Goal: Task Accomplishment & Management: Manage account settings

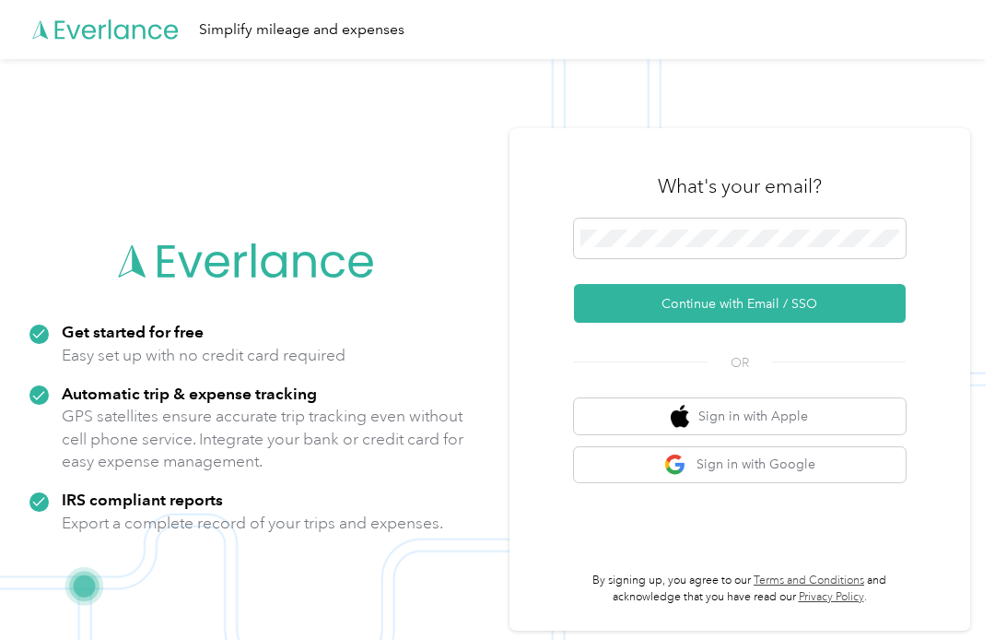
click at [663, 224] on span at bounding box center [740, 238] width 332 height 41
click at [675, 248] on span at bounding box center [740, 238] width 332 height 41
click at [823, 308] on button "Continue with Email / SSO" at bounding box center [740, 303] width 332 height 39
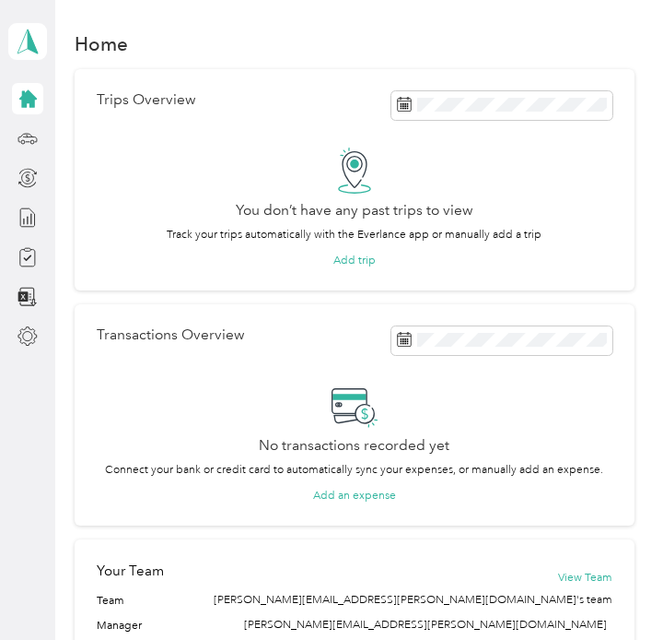
click at [32, 92] on icon at bounding box center [28, 98] width 20 height 20
click at [15, 117] on div at bounding box center [27, 217] width 31 height 269
click at [34, 33] on icon at bounding box center [28, 42] width 28 height 26
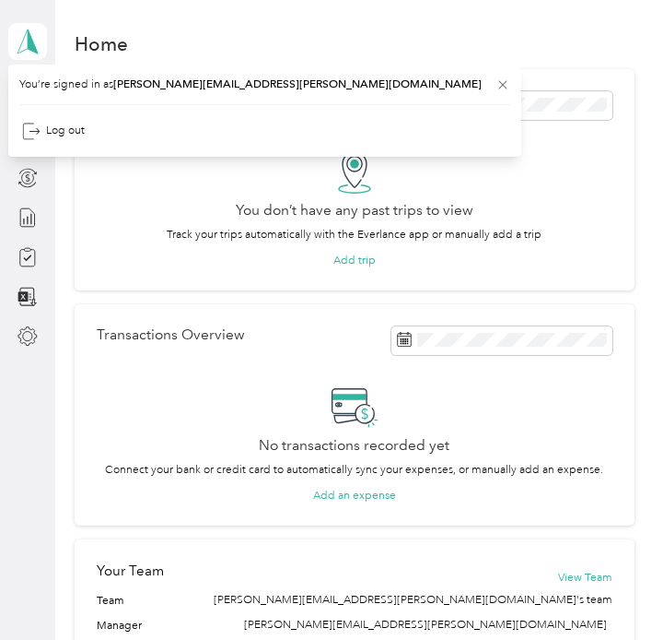
click at [8, 439] on aside "Saralynn Clarke Personal dashboard" at bounding box center [27, 320] width 55 height 640
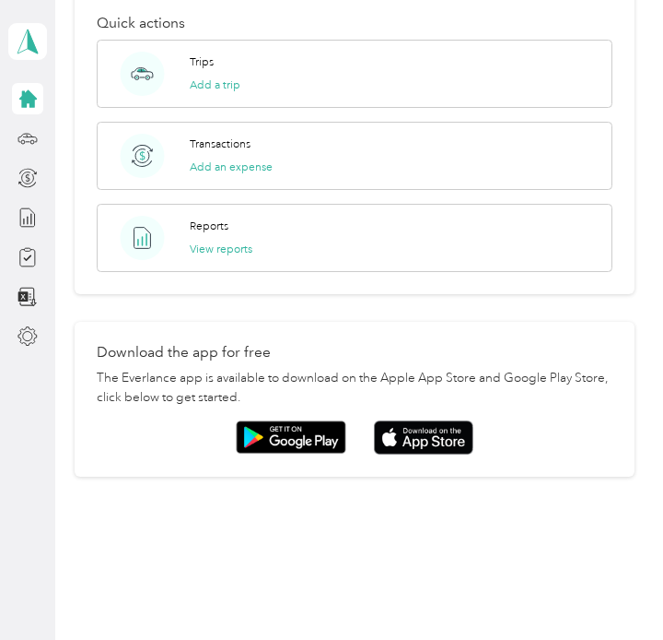
scroll to position [676, 0]
click at [311, 440] on img at bounding box center [291, 436] width 111 height 33
click at [417, 438] on img at bounding box center [424, 436] width 100 height 33
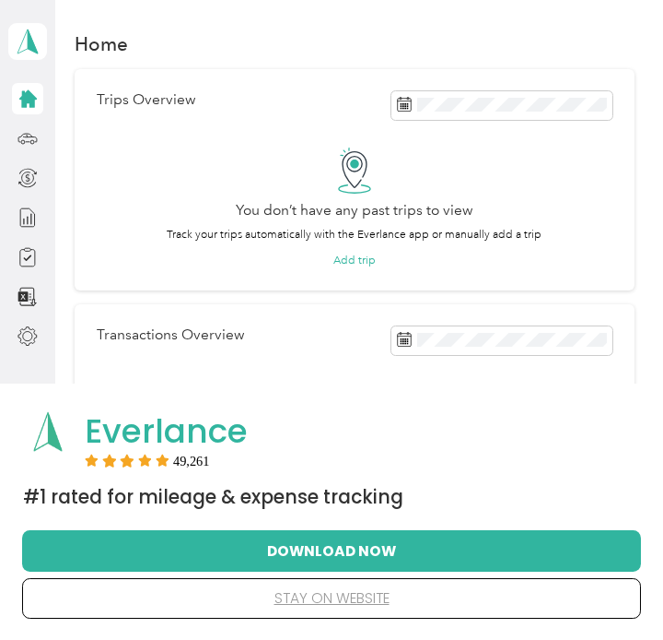
scroll to position [128, 0]
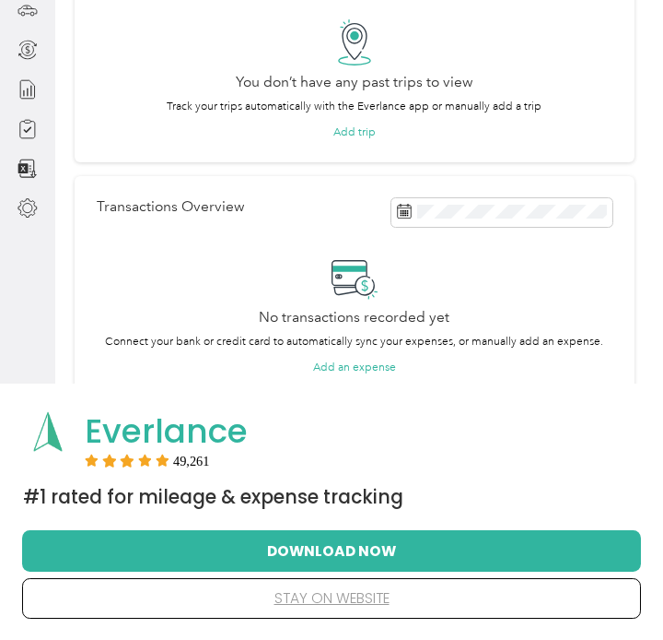
click at [381, 555] on button "Download Now" at bounding box center [332, 550] width 560 height 39
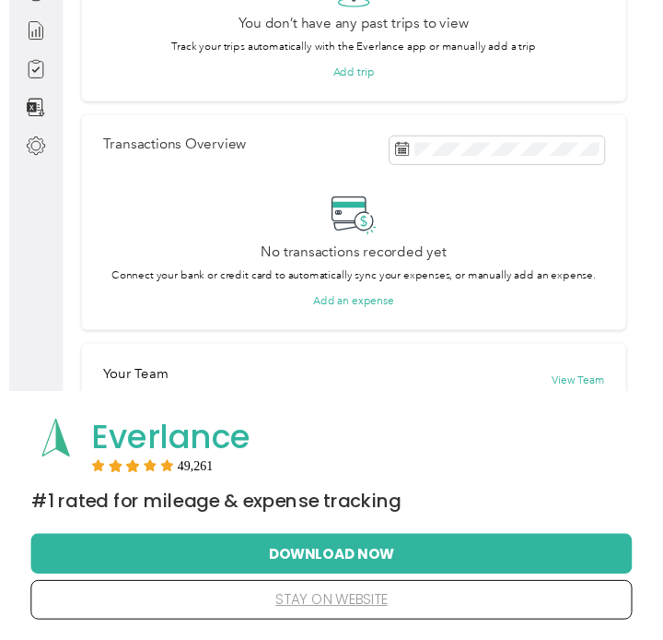
scroll to position [205, 0]
